Goal: Task Accomplishment & Management: Manage account settings

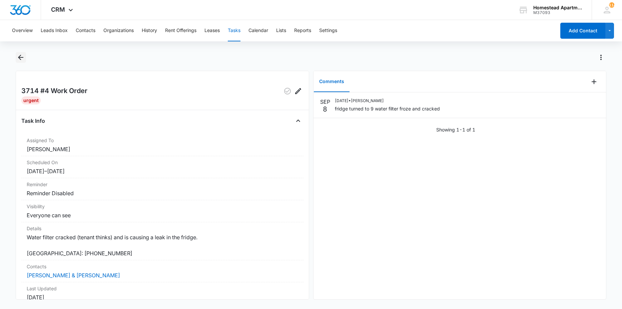
click at [20, 57] on icon "Back" at bounding box center [20, 57] width 5 height 5
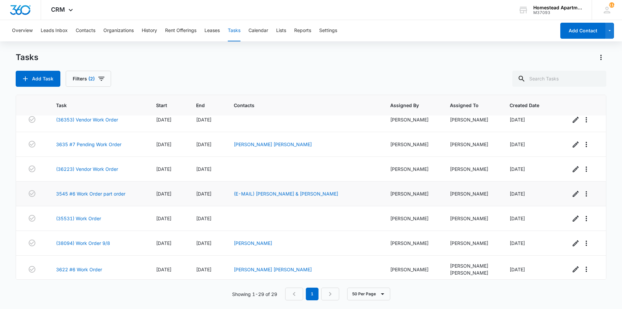
scroll to position [33, 0]
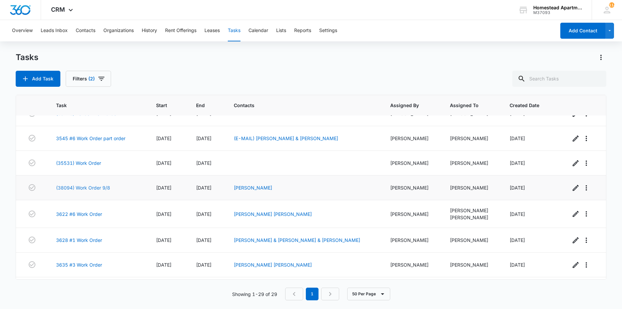
scroll to position [100, 0]
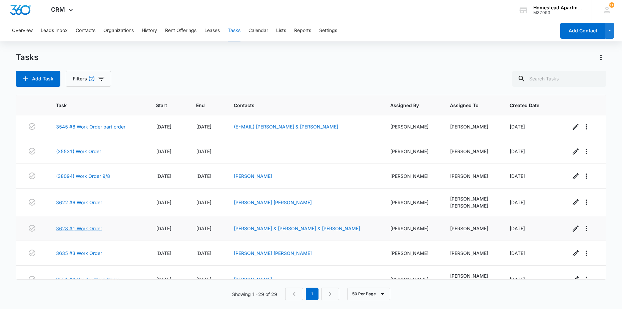
click at [100, 227] on link "3628 #1 Work Order" at bounding box center [79, 228] width 46 height 7
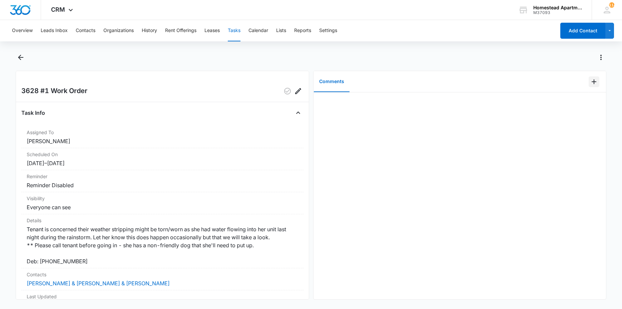
click at [590, 80] on icon "Add Comment" at bounding box center [594, 82] width 8 height 8
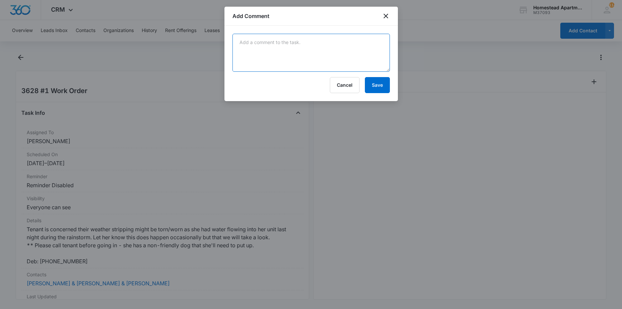
click at [286, 55] on textarea at bounding box center [310, 53] width 157 height 38
click at [298, 42] on textarea "water came under sill plate during extreme heavy rain" at bounding box center [310, 53] width 157 height 38
click at [343, 44] on textarea "water came under door during extreme heavy rain" at bounding box center [310, 53] width 157 height 38
click at [350, 42] on textarea "water came under door during extreme heavy rain" at bounding box center [310, 53] width 157 height 38
type textarea "water came under door during extreme heavy rain. weather stripping is new"
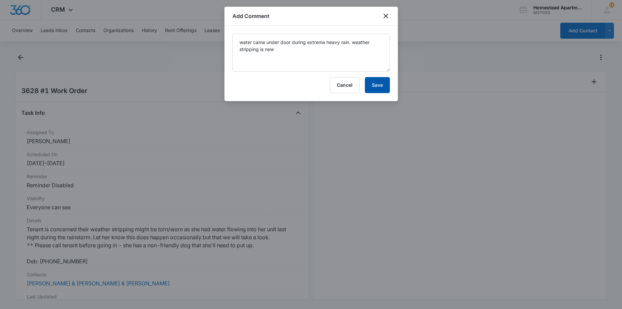
click at [370, 84] on button "Save" at bounding box center [377, 85] width 25 height 16
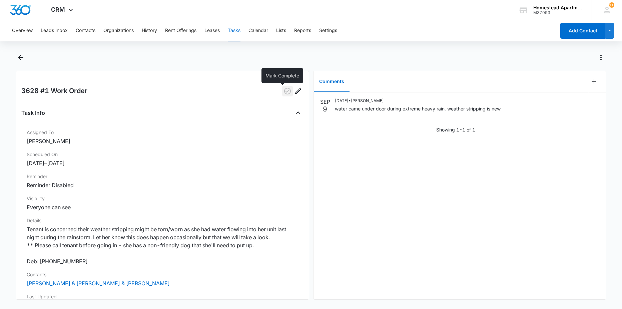
click at [284, 87] on icon "button" at bounding box center [287, 91] width 8 height 8
click at [21, 59] on icon "Back" at bounding box center [20, 57] width 5 height 5
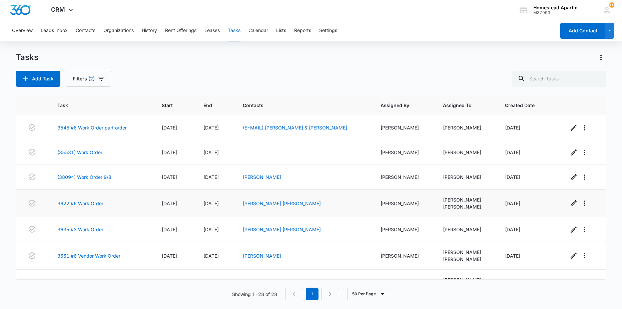
scroll to position [100, 0]
click at [80, 203] on link "3622 #6 Work Order" at bounding box center [80, 202] width 46 height 7
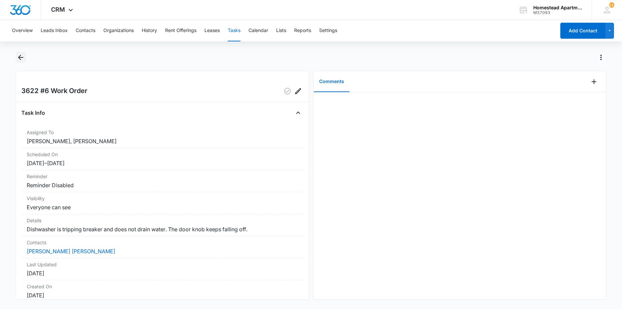
click at [19, 60] on icon "Back" at bounding box center [21, 57] width 8 height 8
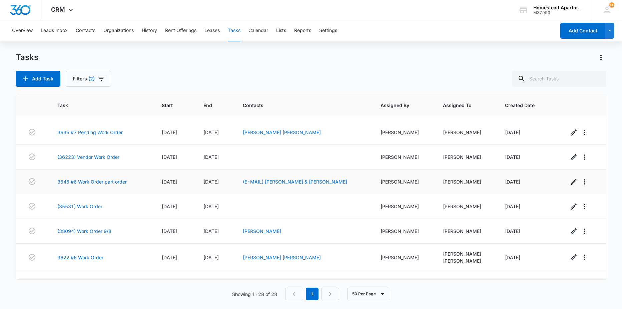
scroll to position [33, 0]
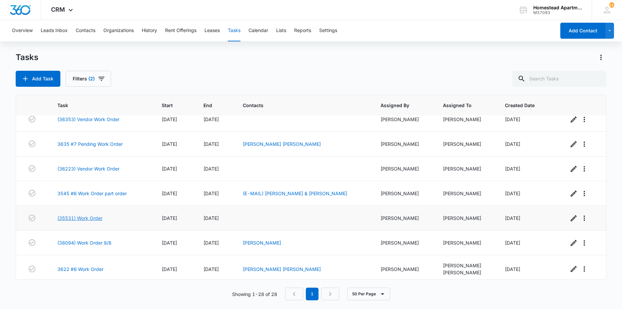
click at [87, 216] on link "(35531) Work Order" at bounding box center [79, 217] width 45 height 7
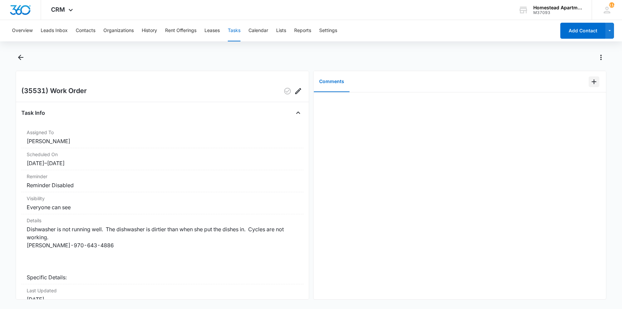
click at [590, 80] on icon "Add Comment" at bounding box center [594, 82] width 8 height 8
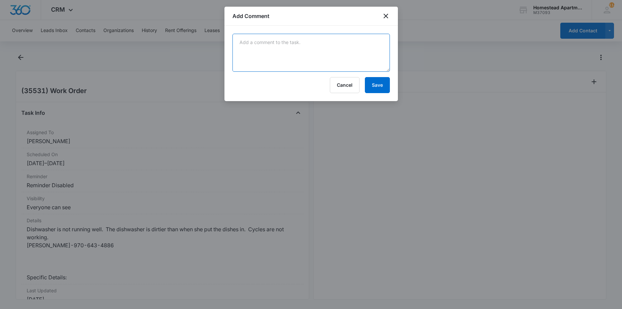
click at [341, 49] on textarea at bounding box center [310, 53] width 157 height 38
type textarea "large chunk of grease and food removed from filter basket. this was blocking th…"
click at [385, 83] on button "Save" at bounding box center [377, 85] width 25 height 16
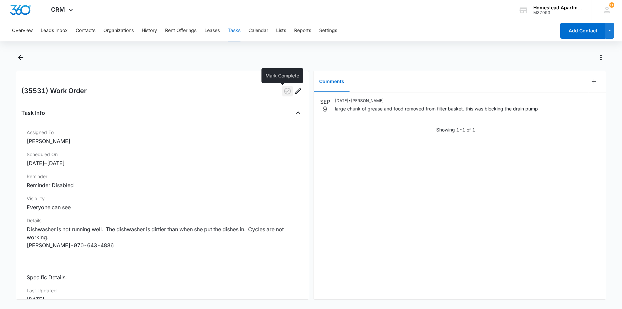
click at [283, 88] on icon "button" at bounding box center [287, 91] width 8 height 8
click at [23, 59] on icon "Back" at bounding box center [21, 57] width 8 height 8
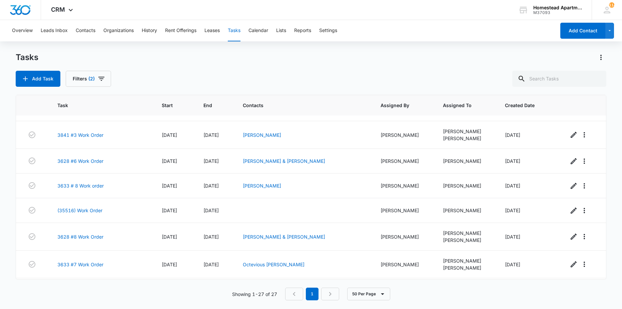
scroll to position [542, 0]
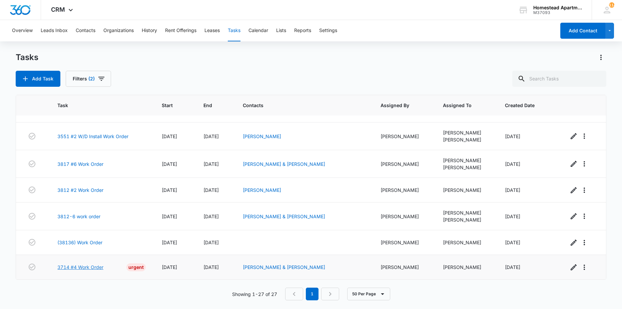
click at [92, 267] on link "3714 #4 Work Order" at bounding box center [80, 266] width 46 height 7
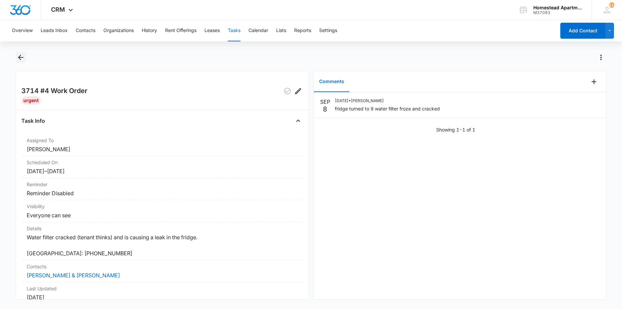
click at [19, 59] on icon "Back" at bounding box center [21, 57] width 8 height 8
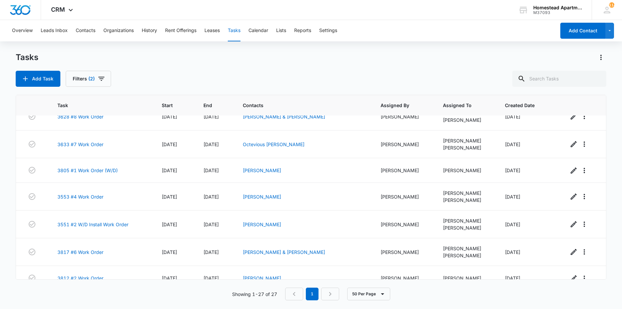
scroll to position [542, 0]
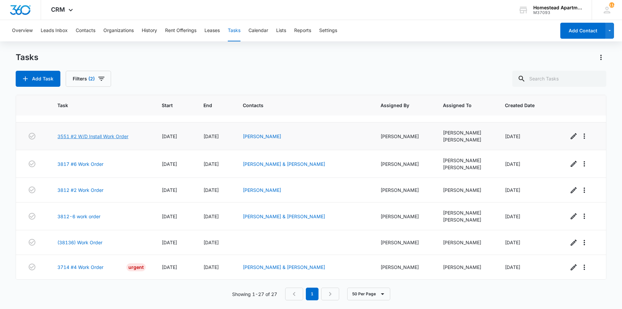
click at [108, 136] on link "3551 #2 W/D Install Work Order" at bounding box center [92, 136] width 71 height 7
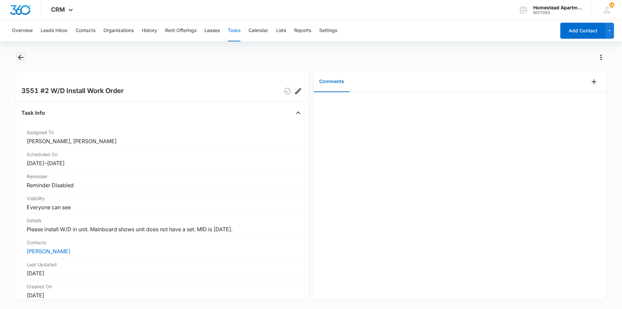
click at [21, 60] on icon "Back" at bounding box center [21, 57] width 8 height 8
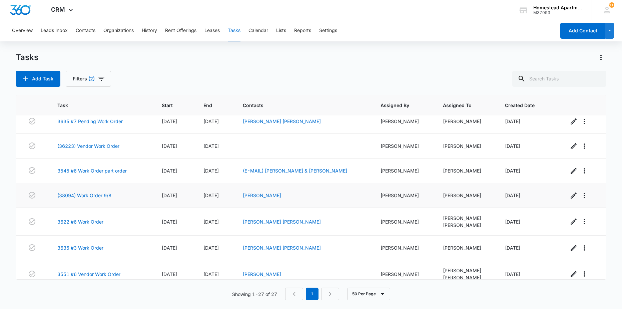
scroll to position [67, 0]
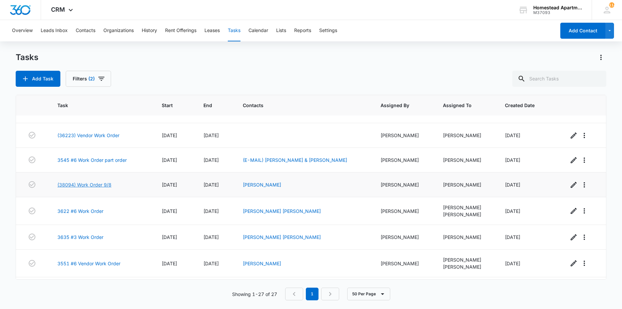
click at [86, 187] on link "(38094) Work Order 9/8" at bounding box center [84, 184] width 54 height 7
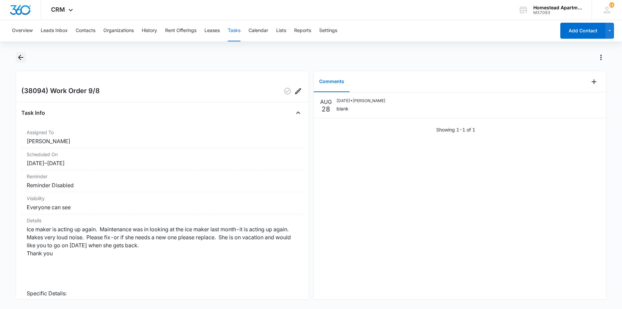
click at [18, 58] on icon "Back" at bounding box center [21, 57] width 8 height 8
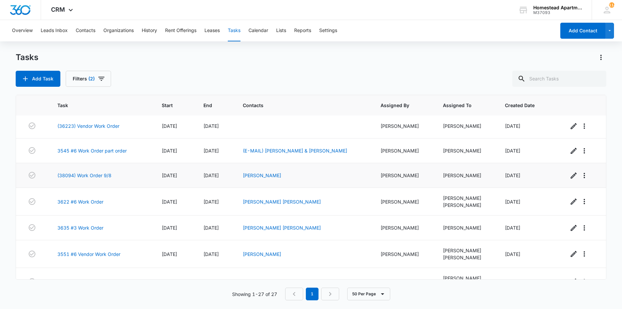
scroll to position [67, 0]
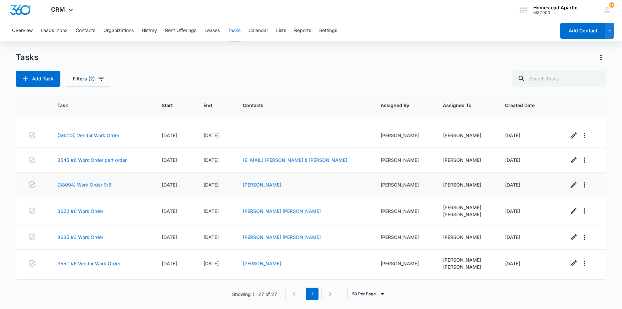
click at [98, 183] on link "(38094) Work Order 9/8" at bounding box center [84, 184] width 54 height 7
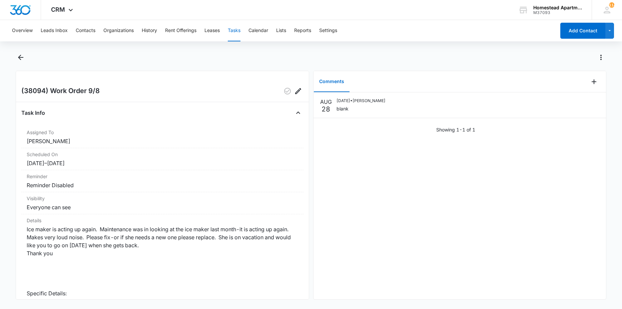
drag, startPoint x: 354, startPoint y: 97, endPoint x: 328, endPoint y: 141, distance: 50.8
click at [328, 141] on div "[DATE] [DATE] • [PERSON_NAME] Showing 1-1 of 1" at bounding box center [459, 195] width 293 height 207
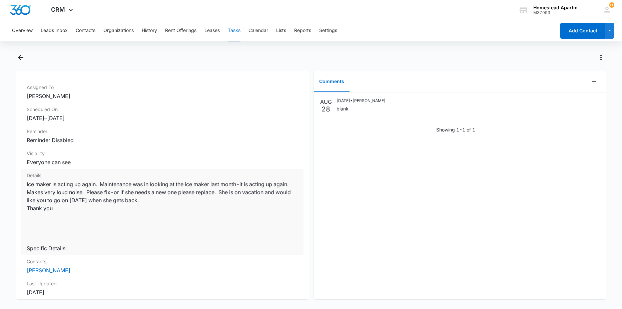
scroll to position [33, 0]
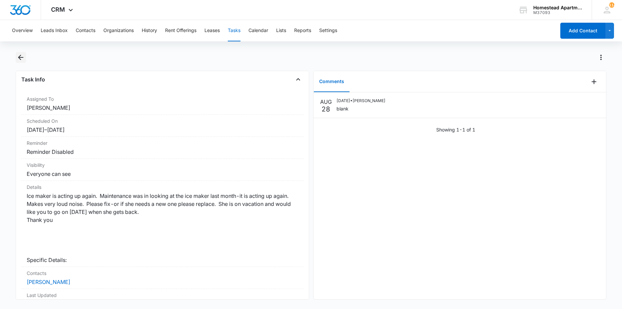
click at [16, 58] on button "Back" at bounding box center [21, 57] width 10 height 11
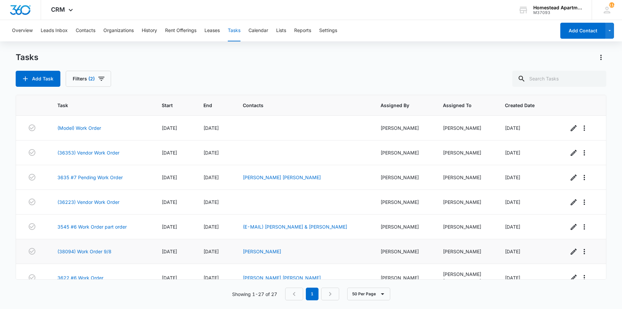
click at [91, 247] on td "(38094) Work Order 9/8" at bounding box center [101, 251] width 104 height 25
click at [92, 251] on link "(38094) Work Order 9/8" at bounding box center [84, 251] width 54 height 7
